Goal: Book appointment/travel/reservation

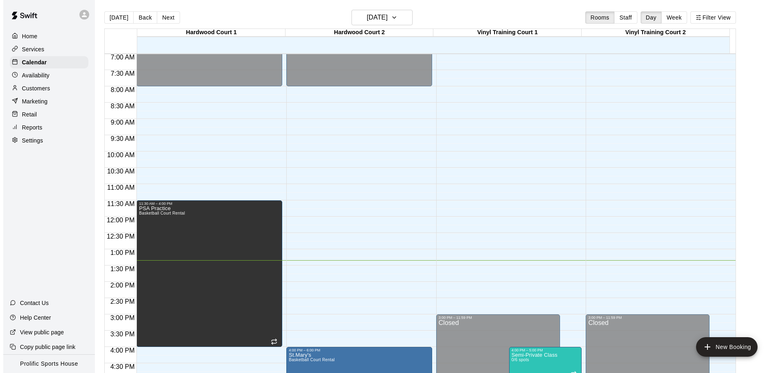
scroll to position [454, 0]
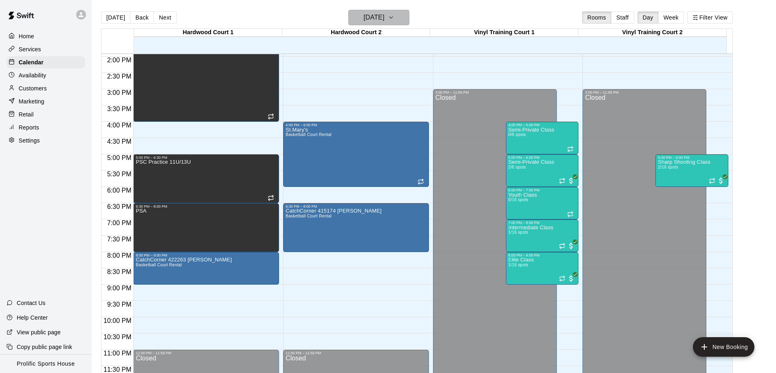
click at [377, 21] on h6 "[DATE]" at bounding box center [374, 17] width 21 height 11
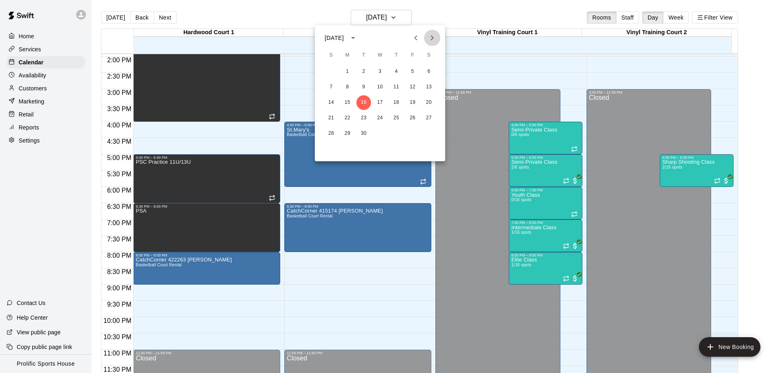
click at [429, 35] on icon "Next month" at bounding box center [432, 38] width 10 height 10
click at [428, 39] on icon "Next month" at bounding box center [432, 38] width 10 height 10
click at [429, 35] on icon "Next month" at bounding box center [432, 38] width 10 height 10
click at [411, 38] on icon "Previous month" at bounding box center [416, 38] width 10 height 10
click at [363, 103] on button "11" at bounding box center [363, 102] width 15 height 15
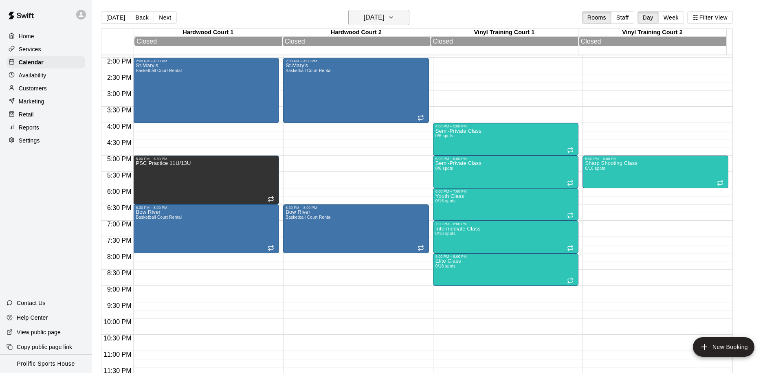
click at [372, 22] on h6 "[DATE]" at bounding box center [374, 17] width 21 height 11
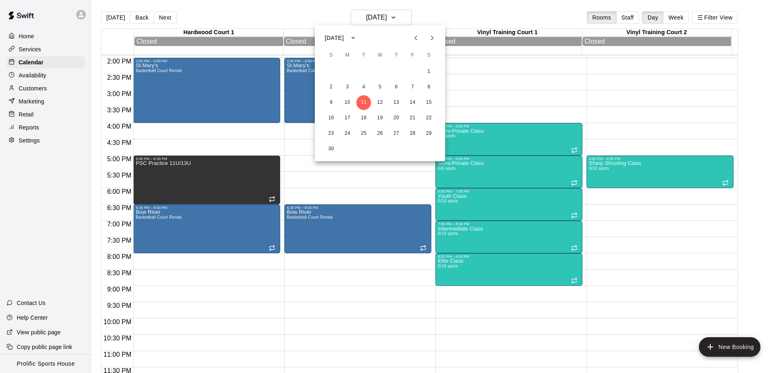
click at [417, 41] on icon "Previous month" at bounding box center [416, 38] width 10 height 10
click at [412, 39] on icon "Previous month" at bounding box center [416, 38] width 10 height 10
click at [429, 38] on icon "Next month" at bounding box center [432, 38] width 10 height 10
click at [428, 38] on icon "Next month" at bounding box center [432, 38] width 10 height 10
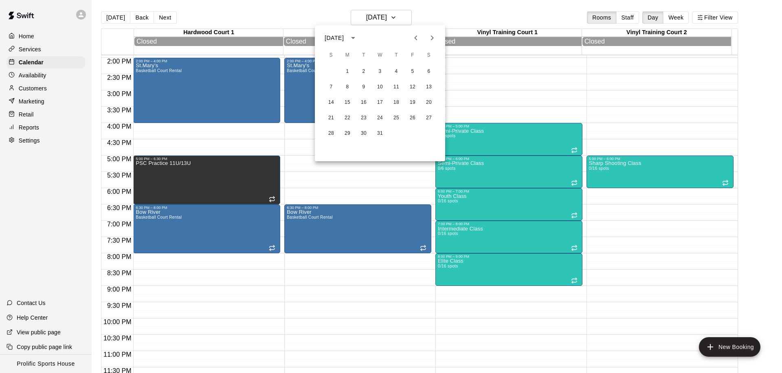
click at [412, 37] on icon "Previous month" at bounding box center [416, 38] width 10 height 10
click at [383, 133] on button "29" at bounding box center [380, 133] width 15 height 15
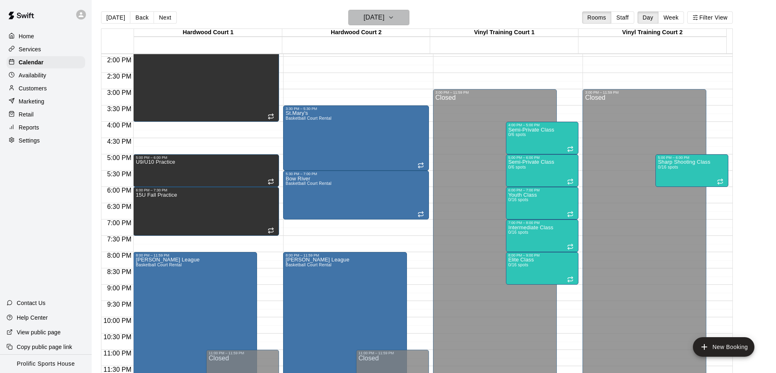
click at [372, 17] on h6 "[DATE]" at bounding box center [374, 17] width 21 height 11
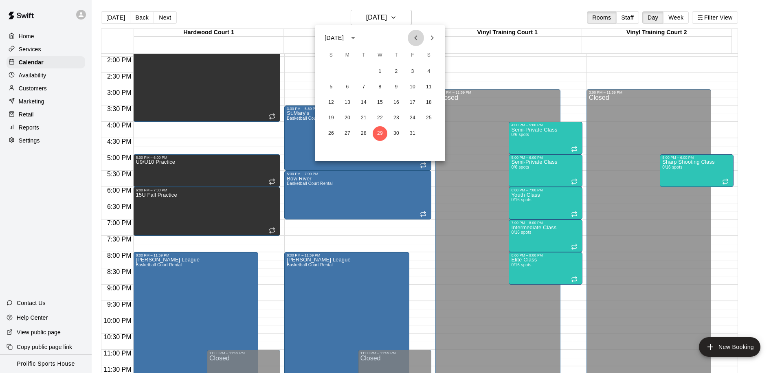
click at [411, 40] on icon "Previous month" at bounding box center [416, 38] width 10 height 10
click at [348, 133] on button "29" at bounding box center [347, 133] width 15 height 15
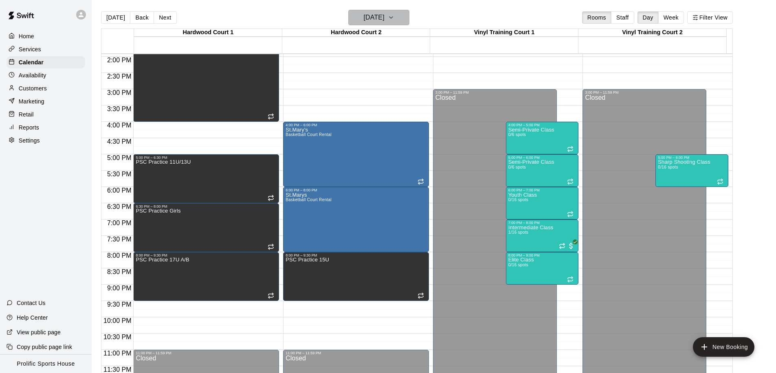
click at [384, 14] on h6 "[DATE]" at bounding box center [374, 17] width 21 height 11
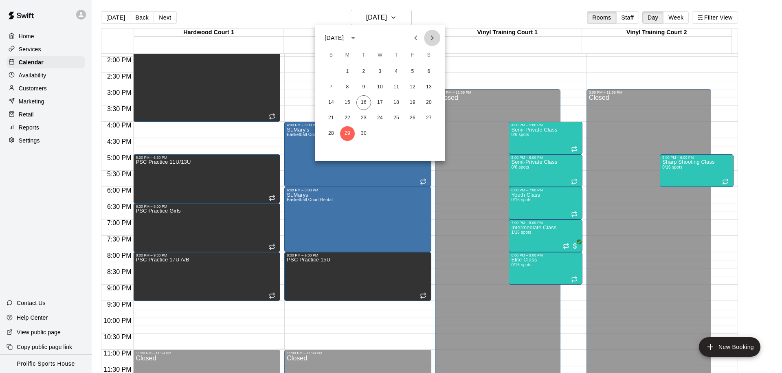
click at [430, 41] on icon "Next month" at bounding box center [432, 38] width 10 height 10
click at [435, 37] on icon "Next month" at bounding box center [432, 38] width 10 height 10
click at [430, 42] on icon "Next month" at bounding box center [432, 38] width 10 height 10
click at [433, 37] on icon "Next month" at bounding box center [432, 38] width 10 height 10
click at [420, 35] on icon "Previous month" at bounding box center [416, 38] width 10 height 10
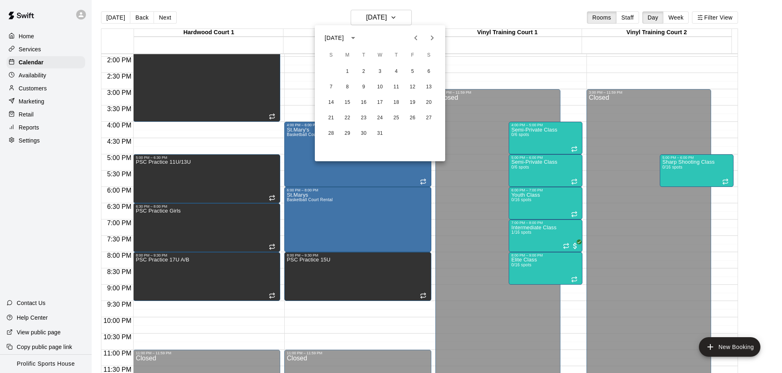
click at [420, 35] on icon "Previous month" at bounding box center [416, 38] width 10 height 10
click at [430, 43] on button "Next month" at bounding box center [432, 38] width 16 height 16
click at [349, 133] on button "24" at bounding box center [347, 133] width 15 height 15
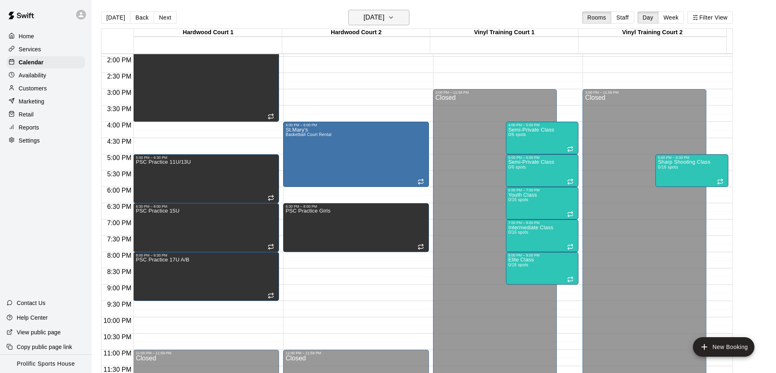
click at [378, 18] on h6 "[DATE]" at bounding box center [374, 17] width 21 height 11
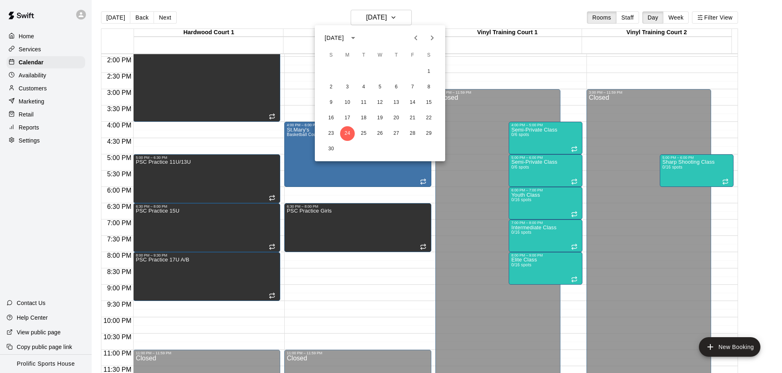
click at [411, 37] on icon "Previous month" at bounding box center [416, 38] width 10 height 10
click at [432, 38] on icon "Next month" at bounding box center [432, 38] width 10 height 10
click at [427, 36] on icon "Next month" at bounding box center [432, 38] width 10 height 10
click at [431, 39] on icon "Next month" at bounding box center [432, 37] width 3 height 5
